Goal: Entertainment & Leisure: Consume media (video, audio)

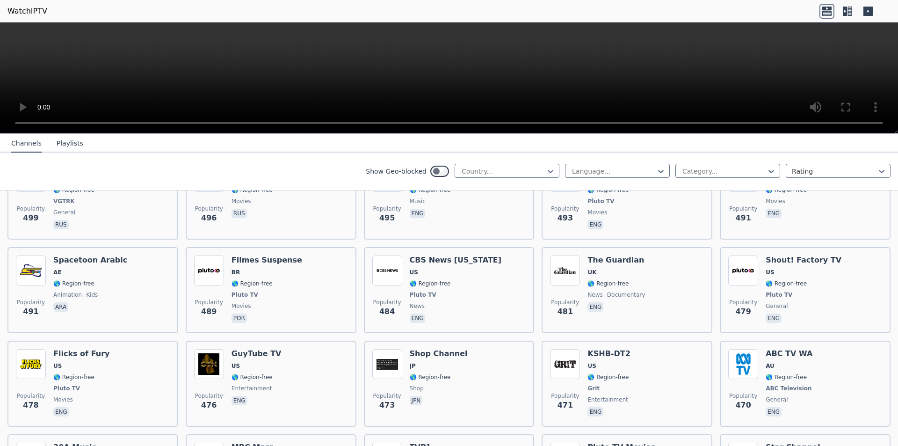
scroll to position [2805, 0]
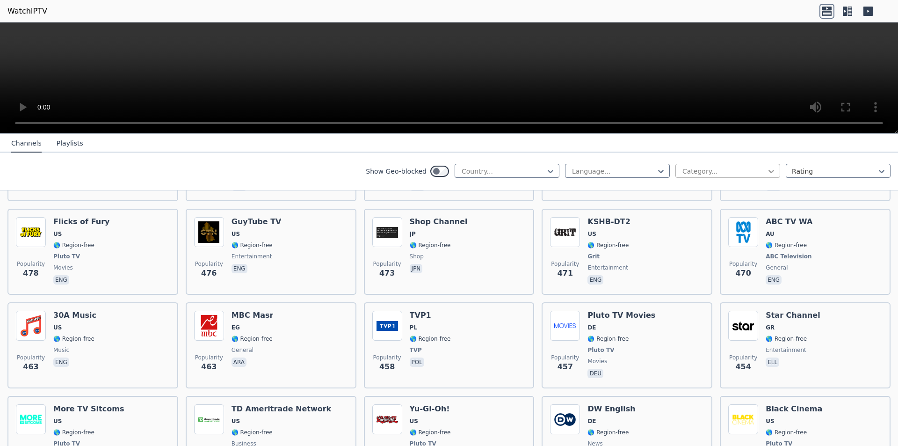
click at [766, 168] on icon at bounding box center [770, 170] width 9 height 9
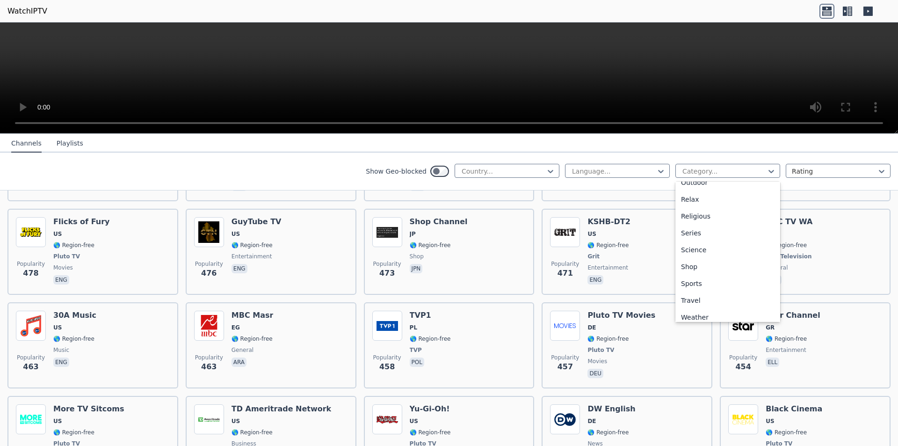
scroll to position [318, 0]
click at [702, 274] on div "Sports" at bounding box center [727, 277] width 105 height 17
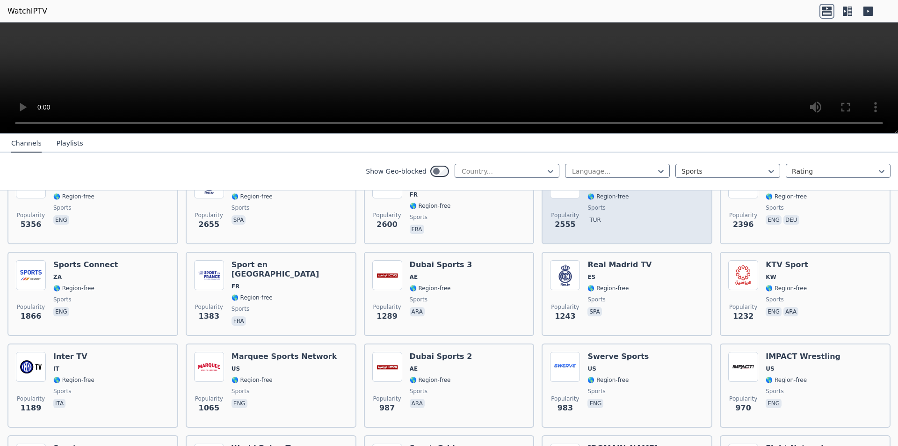
scroll to position [47, 0]
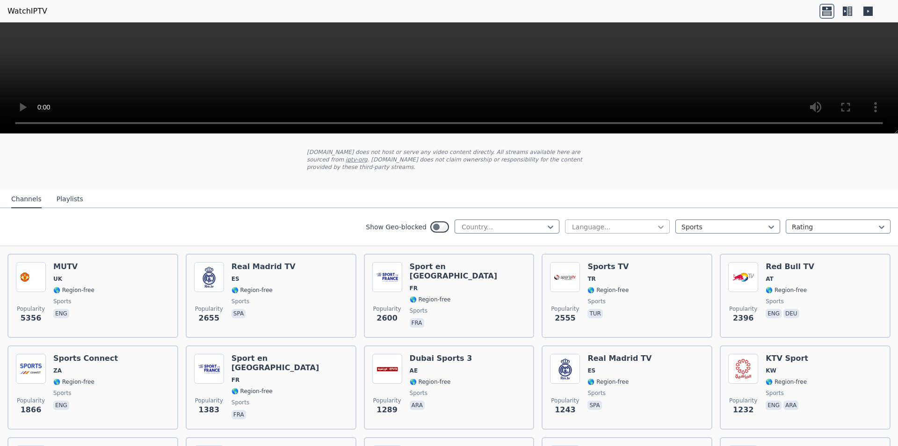
click at [658, 225] on icon at bounding box center [661, 226] width 6 height 3
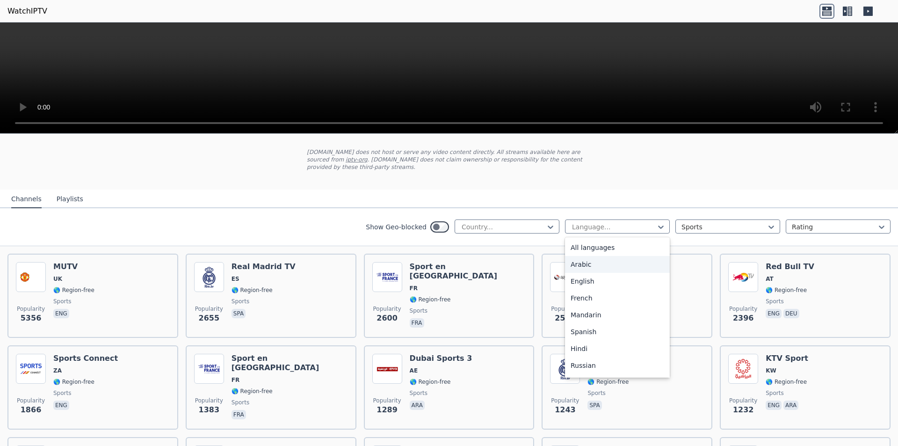
click at [595, 256] on div "Arabic" at bounding box center [617, 264] width 105 height 17
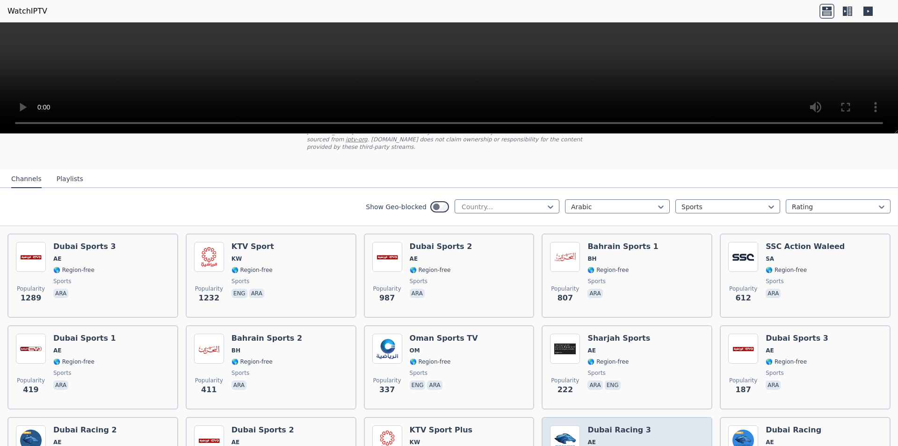
scroll to position [60, 0]
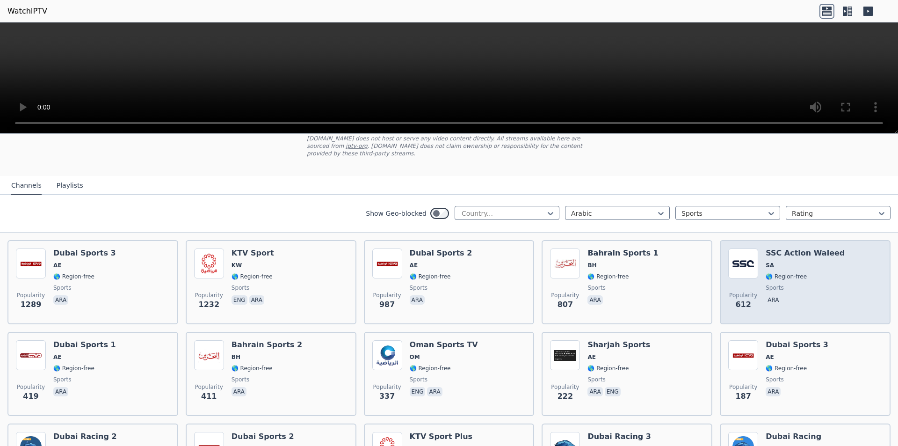
click at [813, 248] on h6 "SSC Action Waleed" at bounding box center [804, 252] width 79 height 9
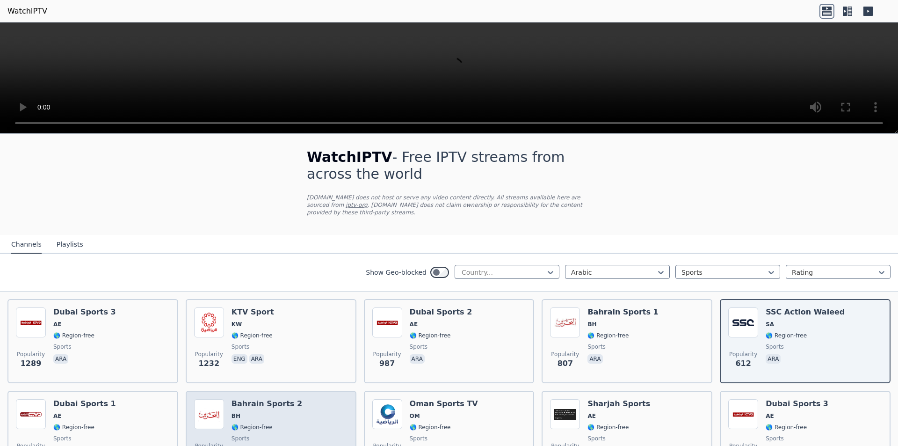
scroll to position [0, 0]
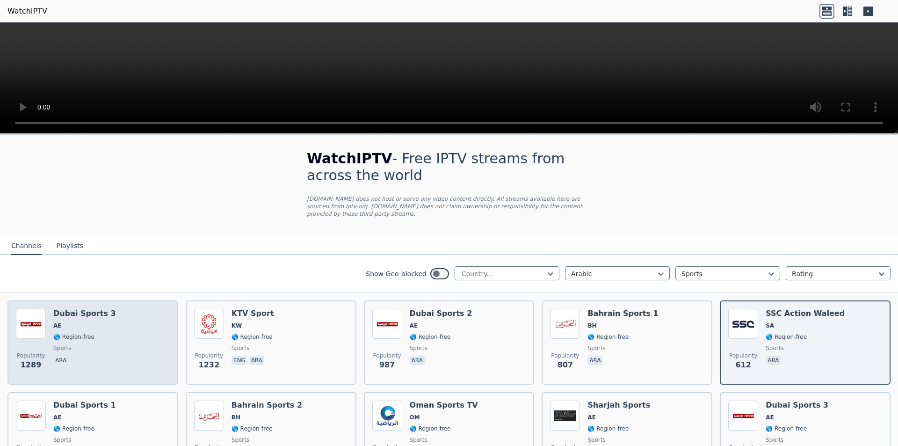
click at [118, 317] on div "Popularity 1289 Dubai Sports 3 AE 🌎 Region-free sports ara" at bounding box center [93, 342] width 154 height 67
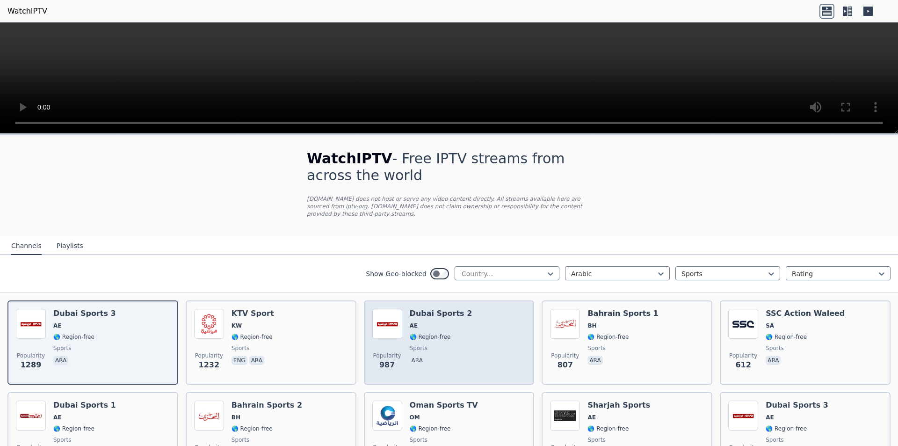
click at [460, 325] on div "Popularity 987 Dubai Sports 2 AE 🌎 Region-free sports ara" at bounding box center [449, 342] width 154 height 67
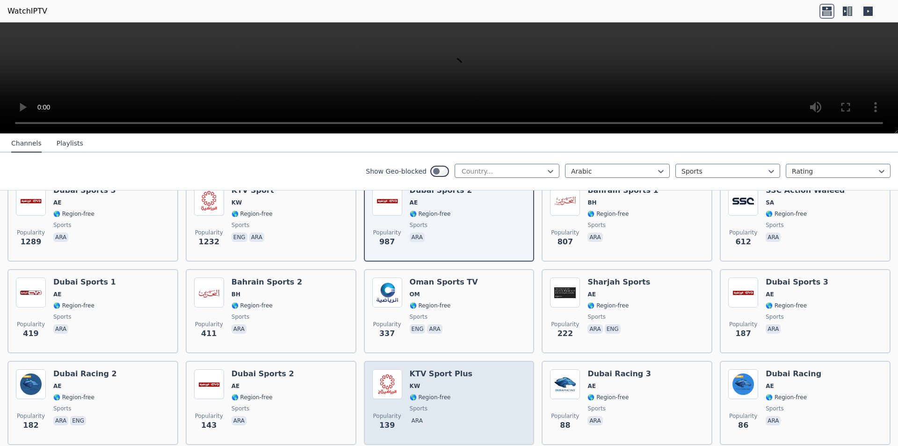
scroll to position [154, 0]
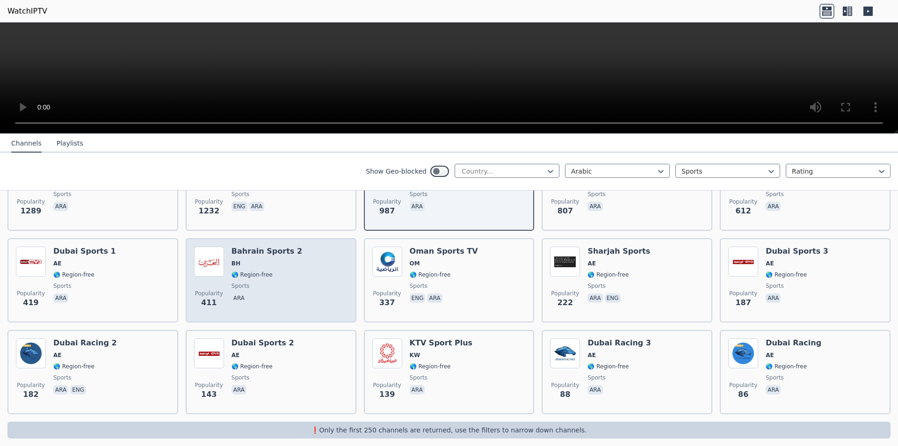
click at [274, 247] on h6 "Bahrain Sports 2" at bounding box center [266, 250] width 71 height 9
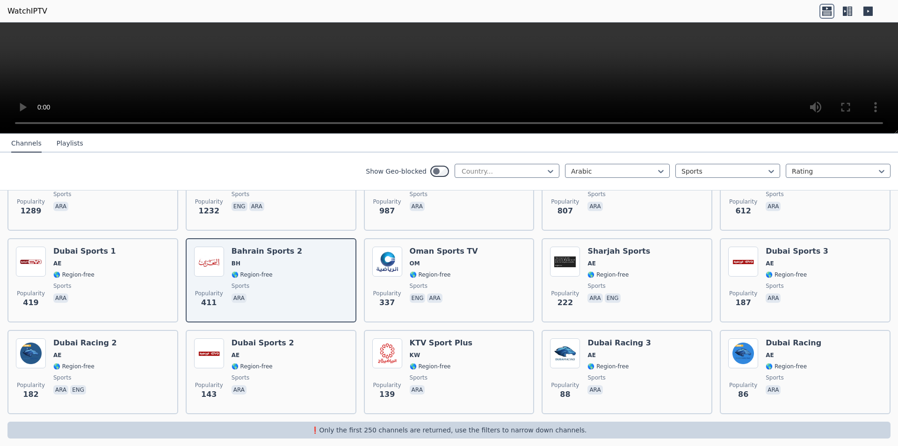
click at [855, 144] on nav "Channels Playlists" at bounding box center [449, 143] width 898 height 19
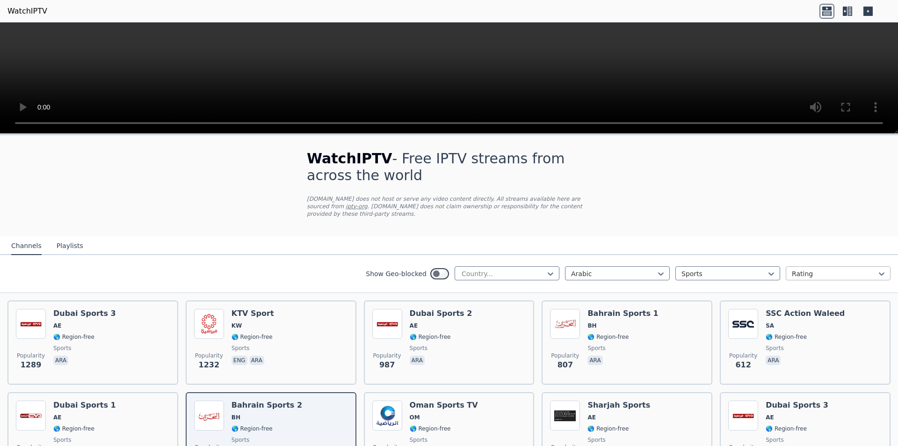
click at [797, 269] on div at bounding box center [834, 273] width 85 height 9
click at [768, 272] on icon at bounding box center [771, 273] width 6 height 3
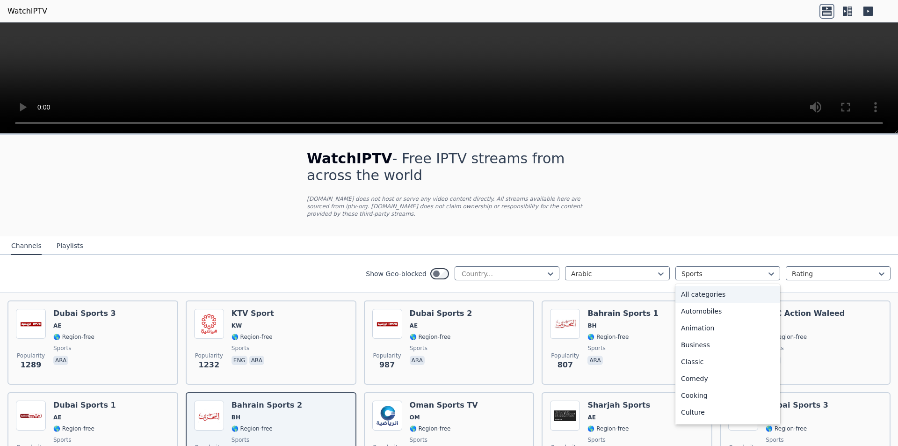
click at [726, 288] on div "All categories" at bounding box center [727, 294] width 105 height 17
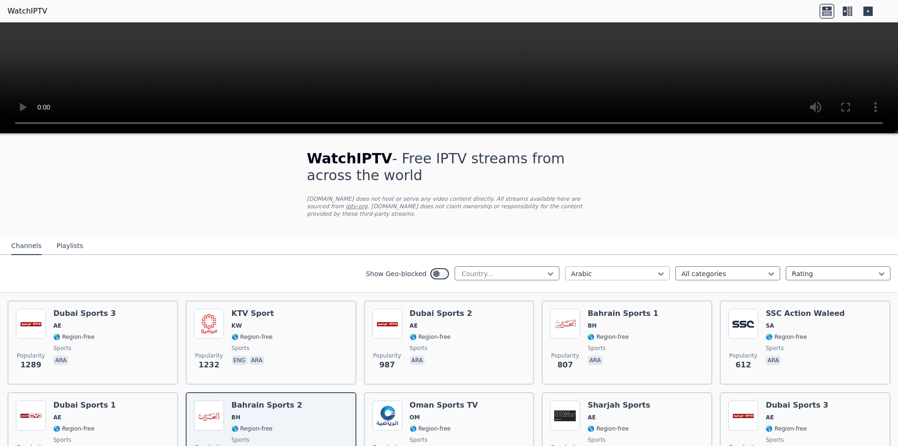
click at [659, 266] on div "Arabic" at bounding box center [617, 273] width 105 height 14
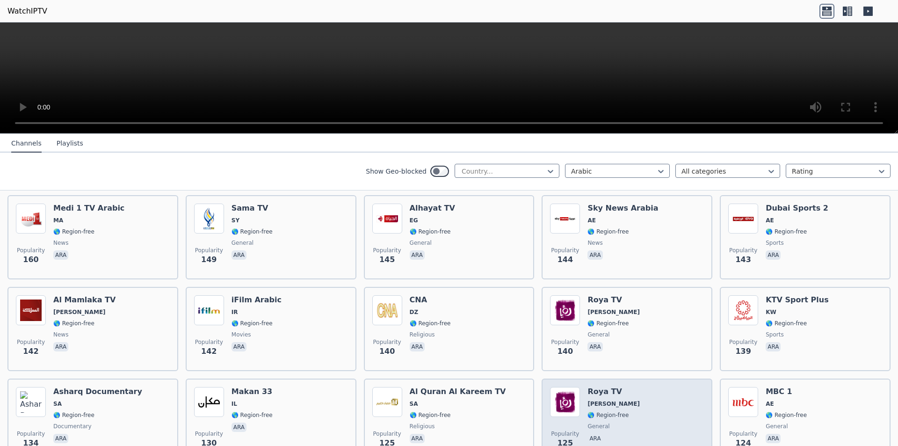
scroll to position [608, 0]
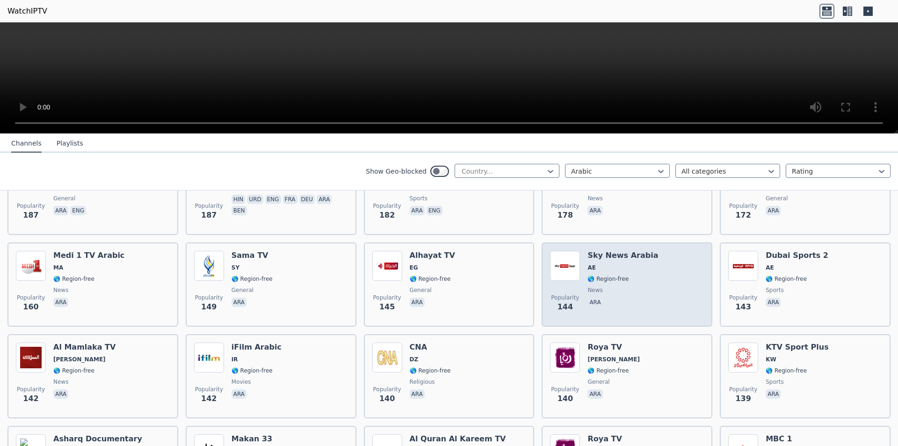
click at [621, 264] on div "Sky News Arabia AE 🌎 Region-free news ara" at bounding box center [622, 284] width 71 height 67
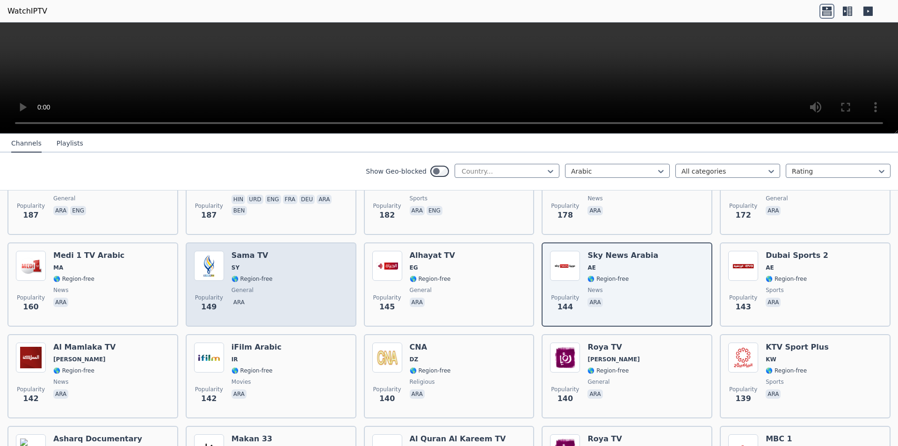
click at [238, 251] on h6 "Sama TV" at bounding box center [251, 255] width 41 height 9
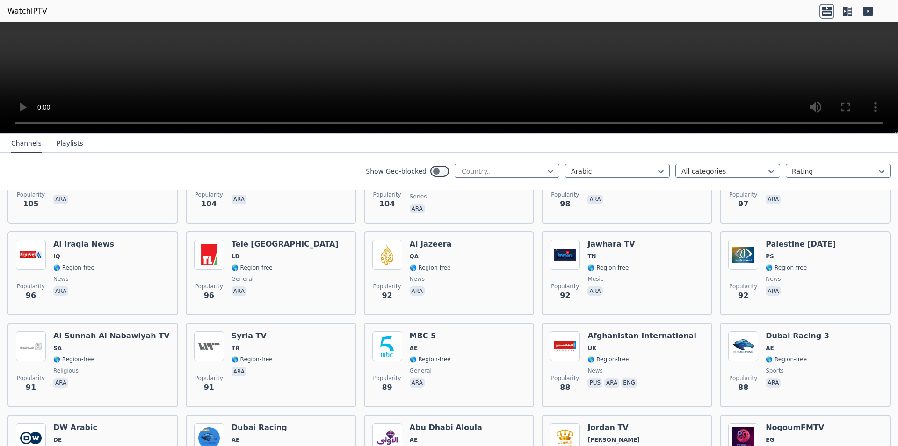
scroll to position [842, 0]
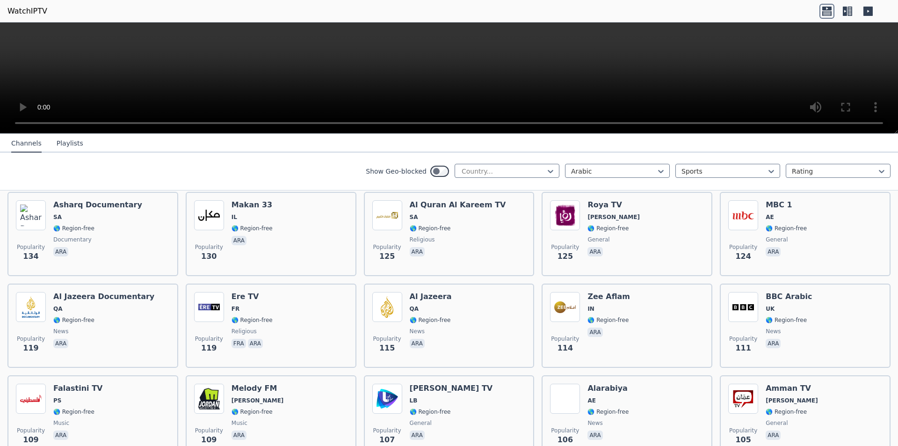
scroll to position [154, 0]
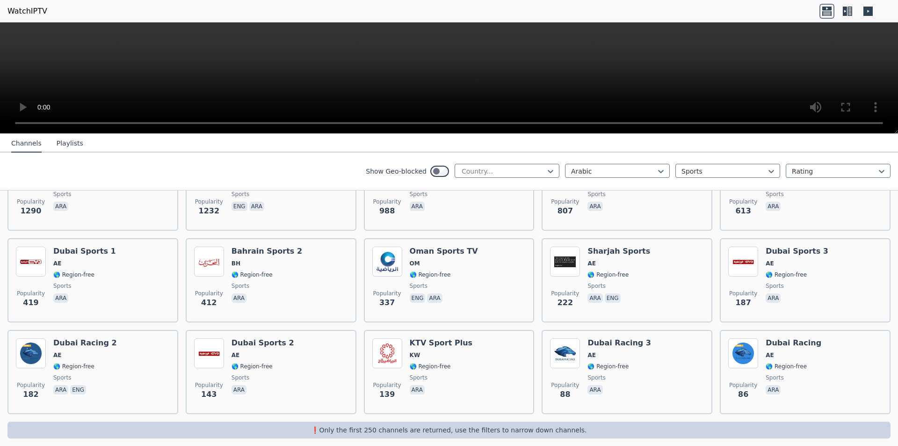
click at [847, 10] on icon at bounding box center [847, 11] width 15 height 15
